Goal: Task Accomplishment & Management: Complete application form

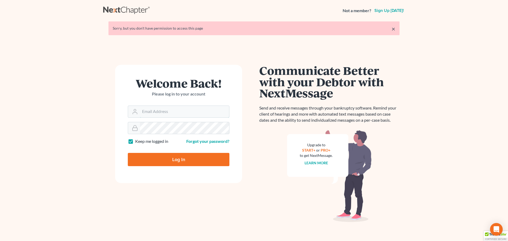
type input "[PERSON_NAME][EMAIL_ADDRESS][DOMAIN_NAME]"
click at [170, 160] on input "Log In" at bounding box center [179, 159] width 102 height 13
type input "Thinking..."
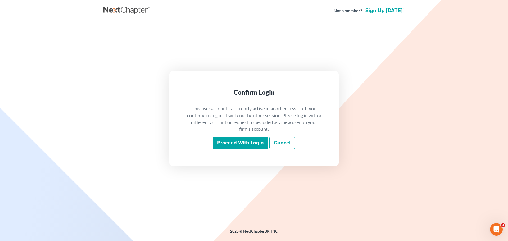
click at [230, 145] on input "Proceed with login" at bounding box center [240, 143] width 55 height 12
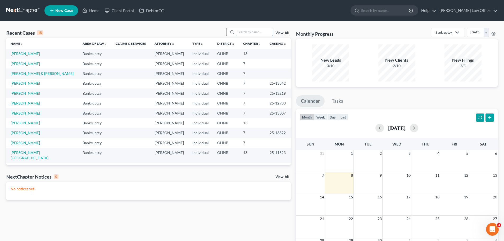
click at [248, 32] on input "search" at bounding box center [254, 32] width 37 height 8
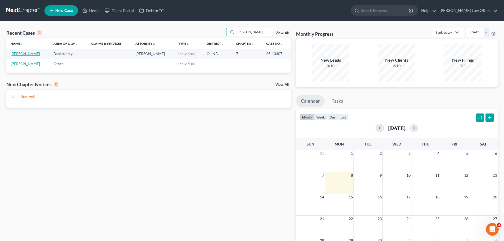
type input "jenks"
click at [31, 55] on link "Jenks, Matthew" at bounding box center [25, 53] width 29 height 4
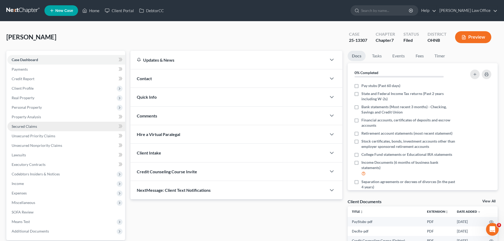
click at [31, 126] on span "Secured Claims" at bounding box center [24, 126] width 25 height 4
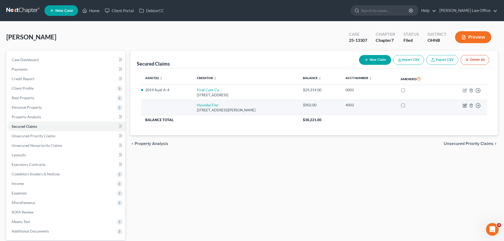
click at [466, 107] on icon "button" at bounding box center [464, 105] width 3 height 3
select select "4"
select select "3"
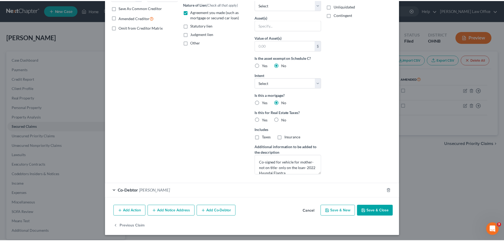
scroll to position [100, 0]
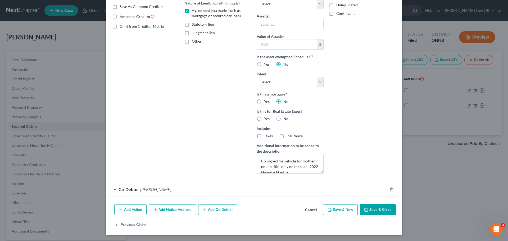
click at [309, 207] on button "Cancel" at bounding box center [311, 210] width 20 height 11
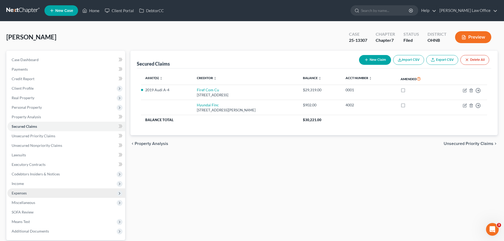
click at [31, 191] on span "Expenses" at bounding box center [66, 193] width 118 height 10
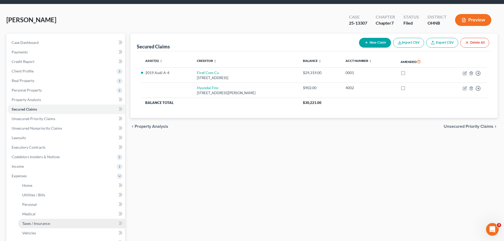
scroll to position [26, 0]
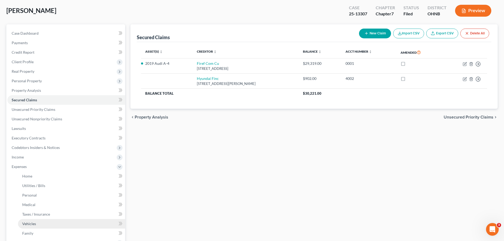
click at [42, 225] on link "Vehicles" at bounding box center [71, 224] width 107 height 10
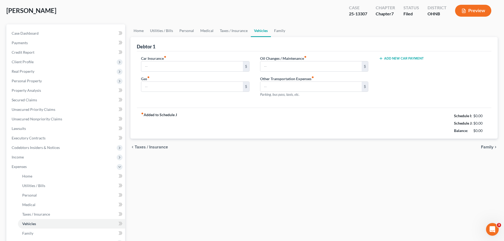
scroll to position [1, 0]
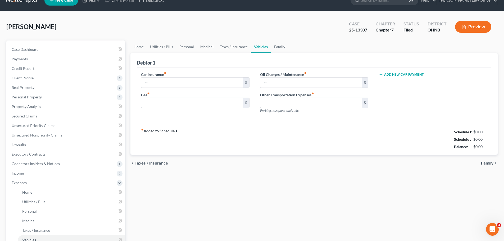
type input "115.00"
type input "100.00"
type input "0.00"
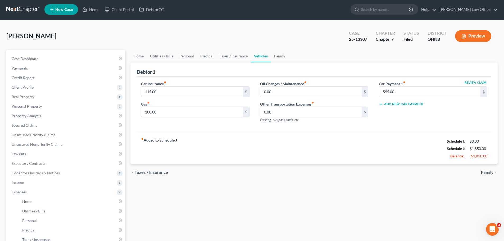
scroll to position [0, 0]
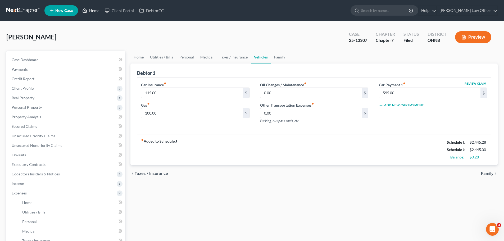
click at [96, 12] on link "Home" at bounding box center [91, 11] width 22 height 10
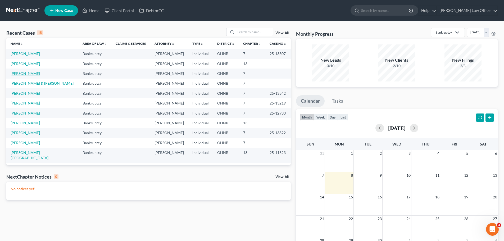
click at [24, 73] on link "Rigby, Mary" at bounding box center [25, 73] width 29 height 4
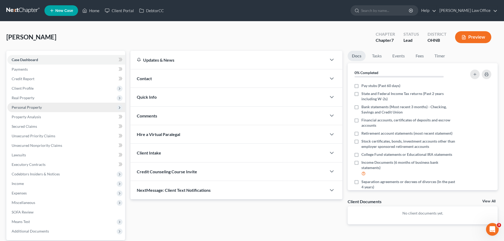
click at [29, 109] on span "Personal Property" at bounding box center [27, 107] width 30 height 4
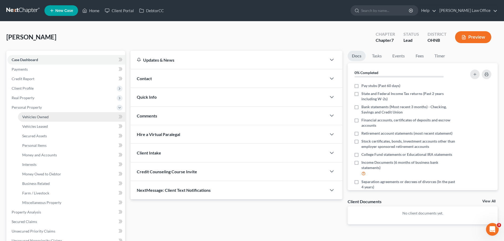
click at [33, 118] on span "Vehicles Owned" at bounding box center [35, 117] width 26 height 4
